Goal: Task Accomplishment & Management: Manage account settings

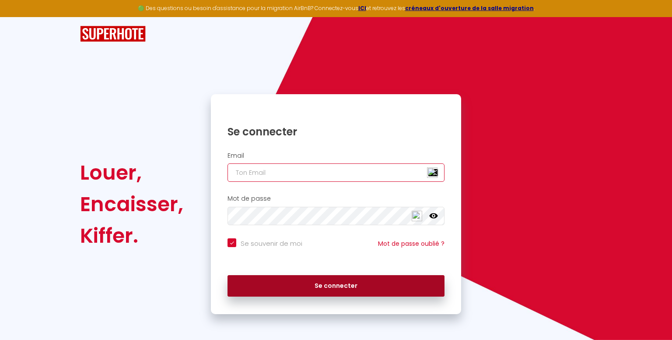
type input "[EMAIL_ADDRESS][DOMAIN_NAME]"
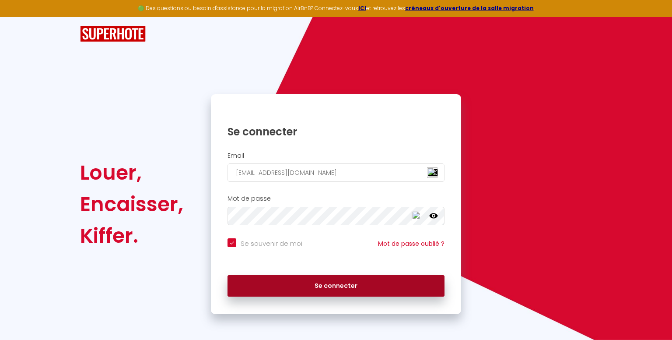
click at [298, 291] on button "Se connecter" at bounding box center [336, 286] width 217 height 22
checkbox input "true"
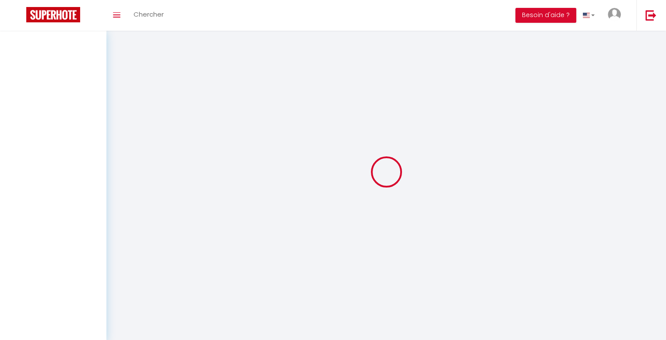
select select
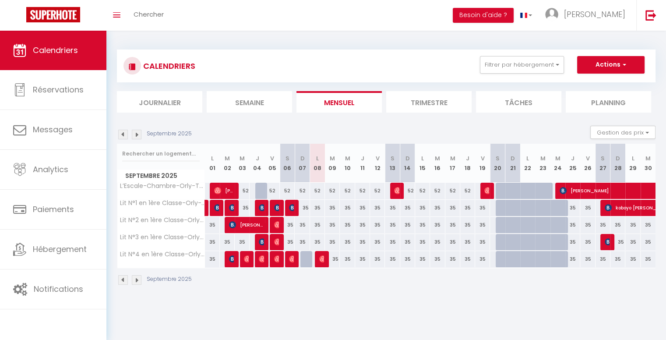
click at [303, 259] on div at bounding box center [307, 259] width 15 height 17
type input "35"
select select "1"
type input "Dim 07 Septembre 2025"
type input "Lun 08 Septembre 2025"
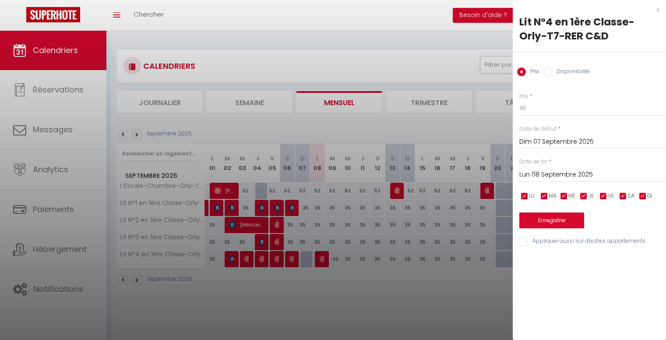
click at [544, 67] on input "Disponibilité" at bounding box center [547, 71] width 9 height 9
radio input "true"
radio input "false"
click at [555, 216] on button "Enregistrer" at bounding box center [551, 221] width 65 height 16
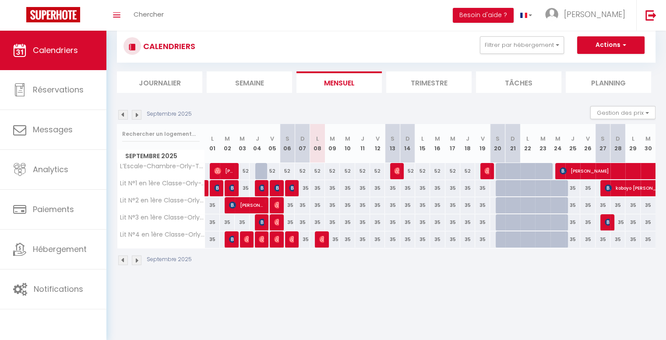
scroll to position [31, 0]
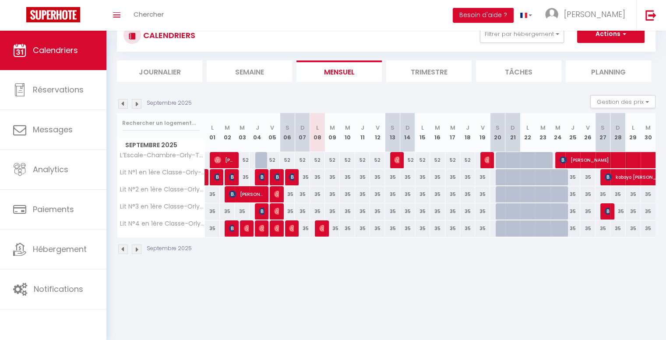
click at [453, 69] on li "Trimestre" at bounding box center [428, 70] width 85 height 21
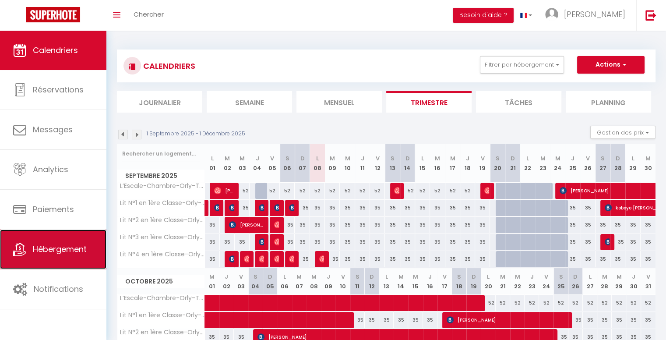
click at [58, 252] on span "Hébergement" at bounding box center [60, 248] width 54 height 11
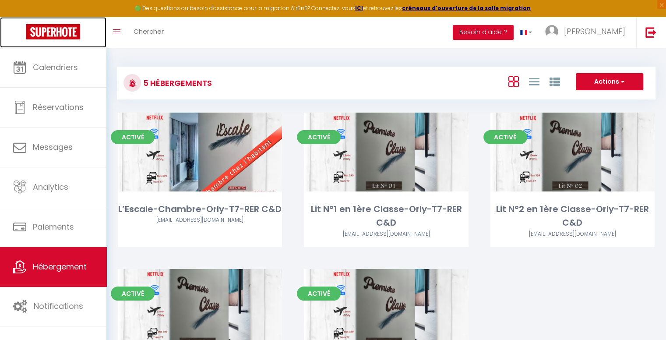
click at [58, 46] on link at bounding box center [53, 32] width 106 height 31
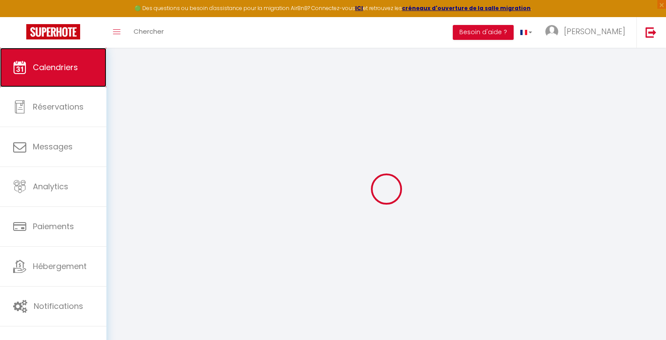
click at [60, 63] on span "Calendriers" at bounding box center [55, 67] width 45 height 11
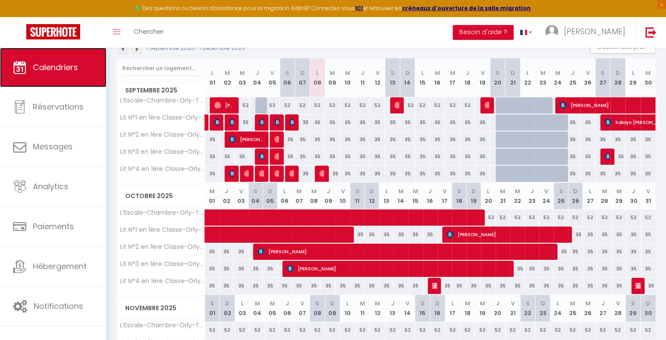
scroll to position [88, 0]
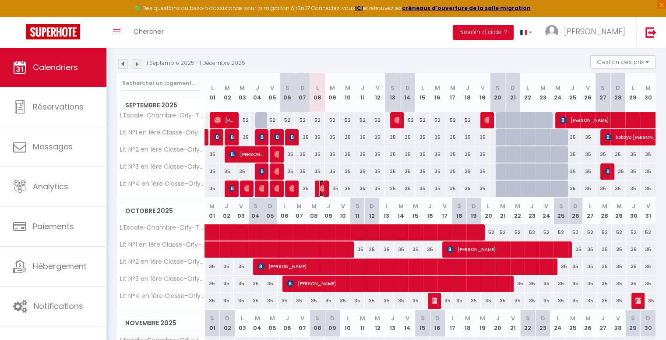
click at [322, 186] on img at bounding box center [322, 188] width 7 height 7
select select "OK"
select select "0"
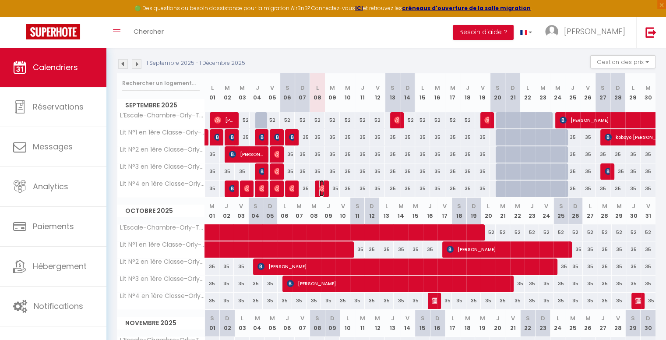
select select "1"
select select
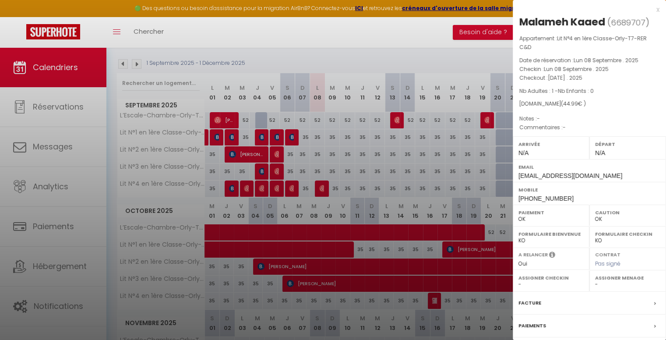
drag, startPoint x: 553, startPoint y: 105, endPoint x: 584, endPoint y: 104, distance: 30.6
click at [584, 104] on div "[DOMAIN_NAME] ( 44.99 € )" at bounding box center [589, 104] width 140 height 8
click at [649, 106] on div "[DOMAIN_NAME] ( 44.99 € )" at bounding box center [589, 104] width 140 height 8
click at [292, 174] on div at bounding box center [333, 170] width 666 height 340
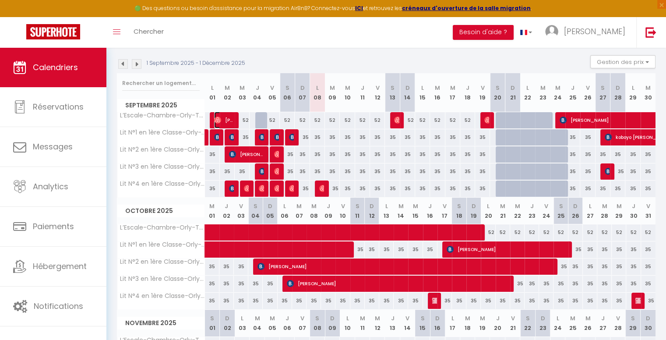
drag, startPoint x: 225, startPoint y: 116, endPoint x: 229, endPoint y: 118, distance: 5.1
click at [225, 116] on span "[PERSON_NAME]" at bounding box center [224, 120] width 20 height 17
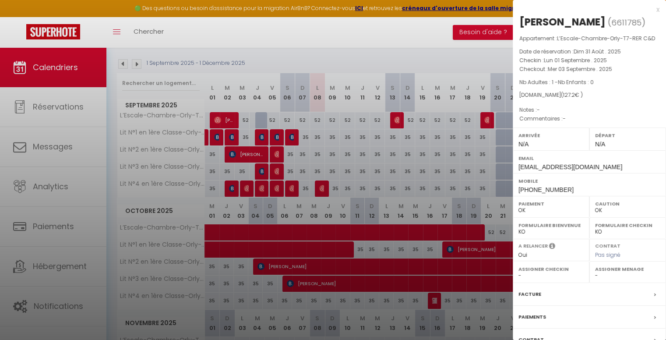
click at [393, 113] on div at bounding box center [333, 170] width 666 height 340
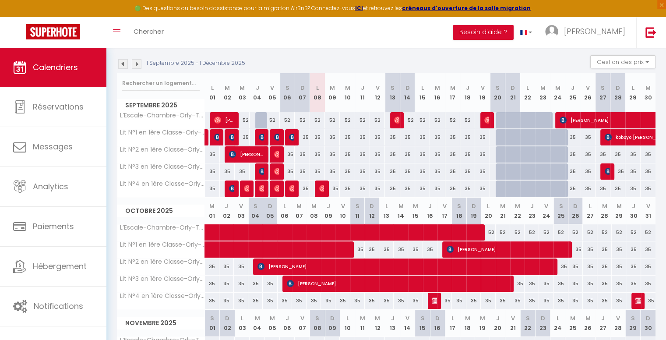
click at [400, 120] on div "52" at bounding box center [407, 120] width 15 height 16
type input "52"
type input "Dim 14 Septembre 2025"
type input "Lun 15 Septembre 2025"
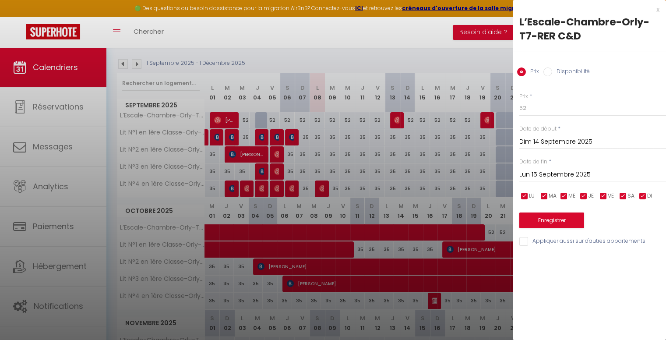
click at [394, 125] on div at bounding box center [333, 170] width 666 height 340
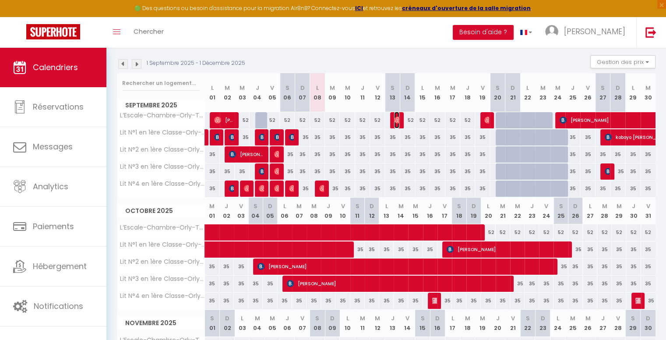
click at [394, 121] on img at bounding box center [397, 119] width 7 height 7
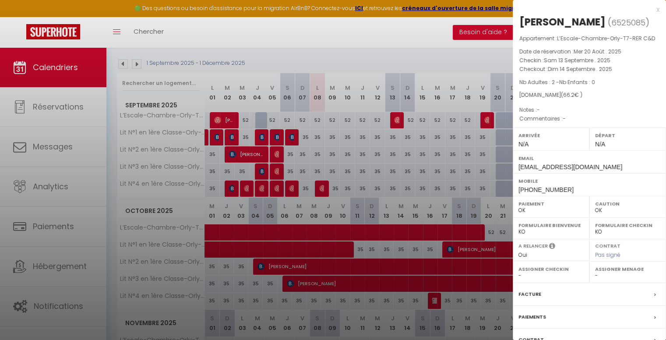
click at [652, 10] on div "x [PERSON_NAME] ( 6525085 ) Appartement : L’Escale-Chambre-Orly-T7-RER C&D Date…" at bounding box center [588, 204] width 153 height 408
click at [648, 9] on div "x" at bounding box center [585, 9] width 147 height 11
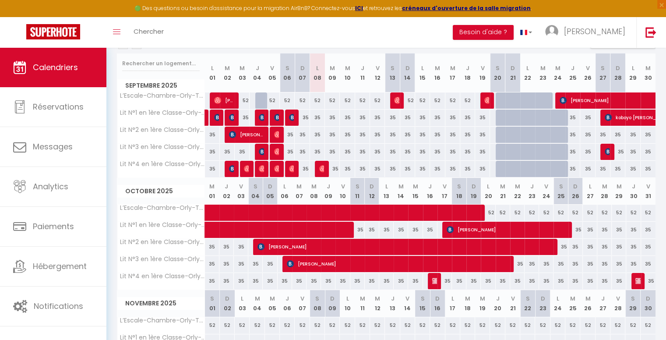
scroll to position [116, 0]
